Goal: Task Accomplishment & Management: Use online tool/utility

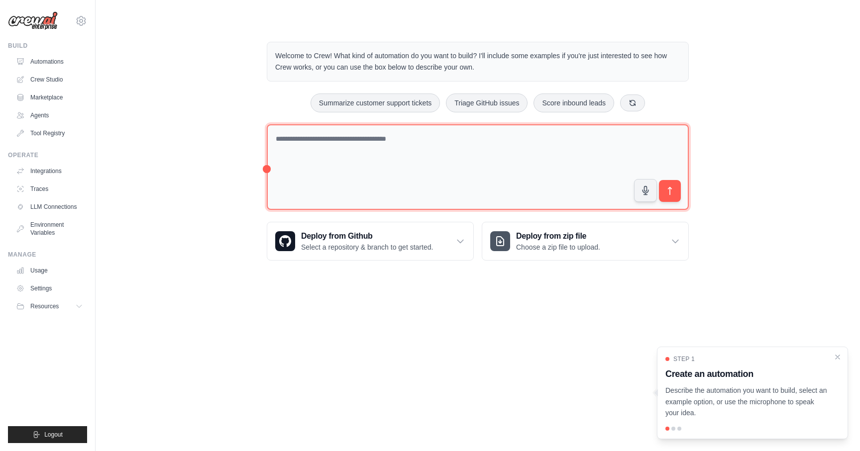
click at [310, 159] on textarea at bounding box center [478, 167] width 422 height 86
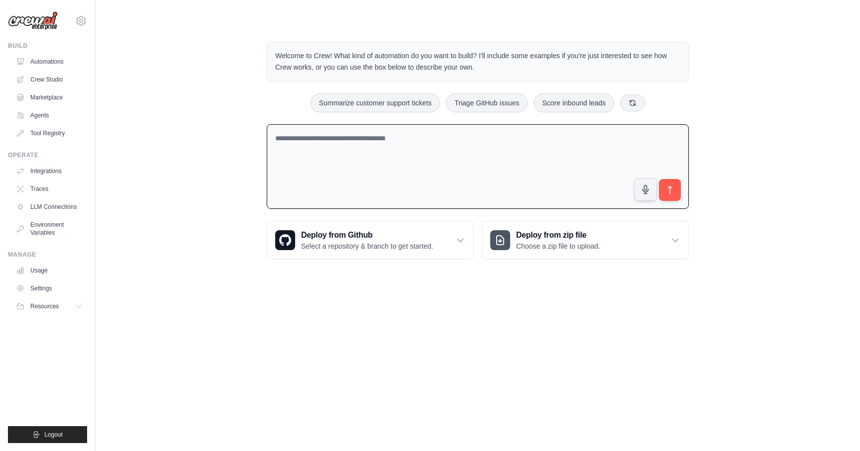
click at [395, 72] on p "Welcome to Crew! What kind of automation do you want to build? I'll include som…" at bounding box center [477, 61] width 405 height 23
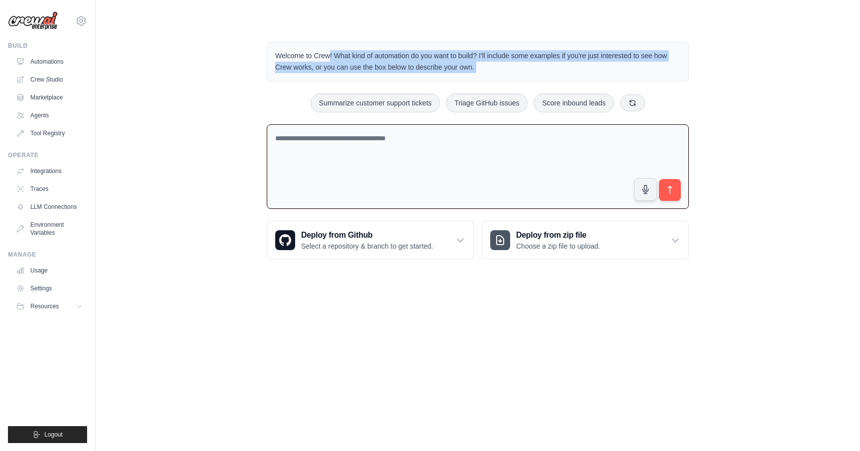
click at [395, 72] on p "Welcome to Crew! What kind of automation do you want to build? I'll include som…" at bounding box center [477, 61] width 405 height 23
